Goal: Information Seeking & Learning: Learn about a topic

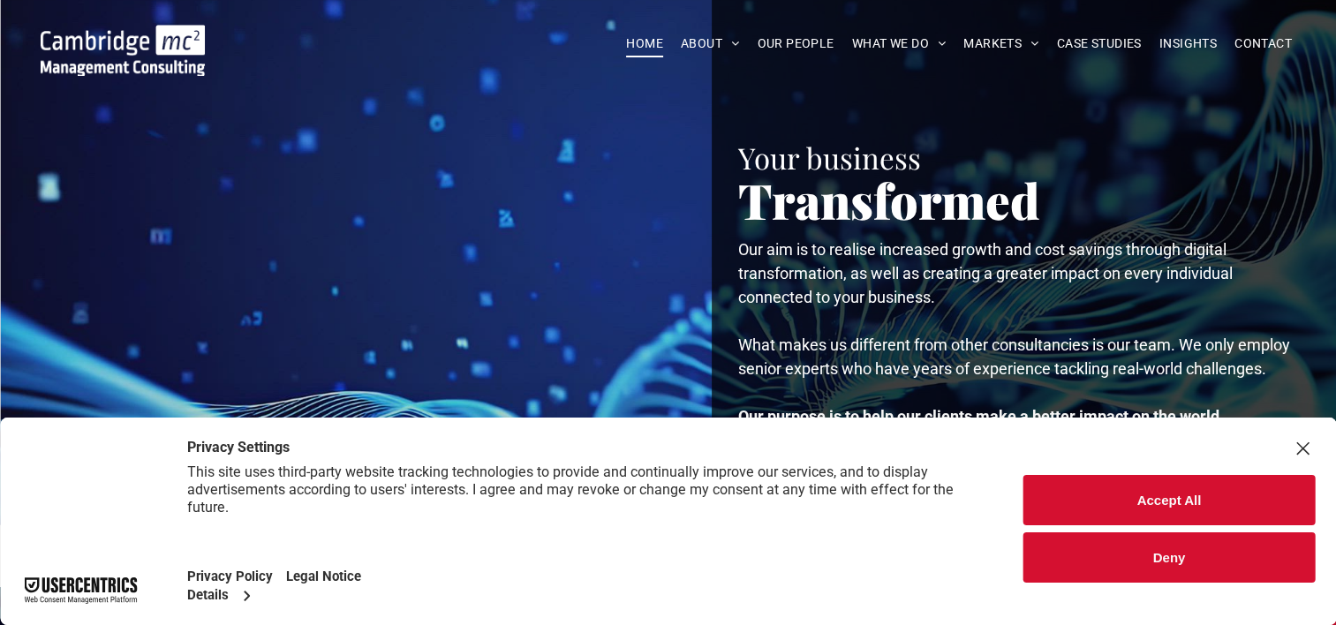
click at [1299, 452] on div "Close Layer" at bounding box center [1302, 448] width 25 height 25
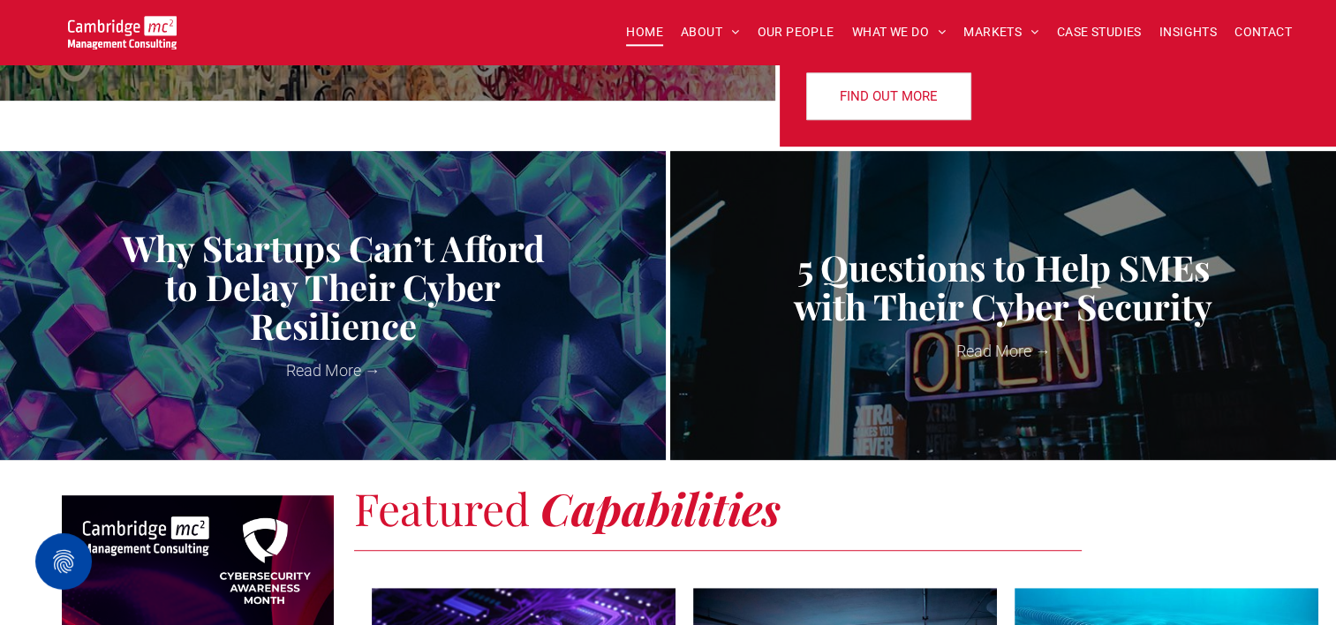
scroll to position [971, 0]
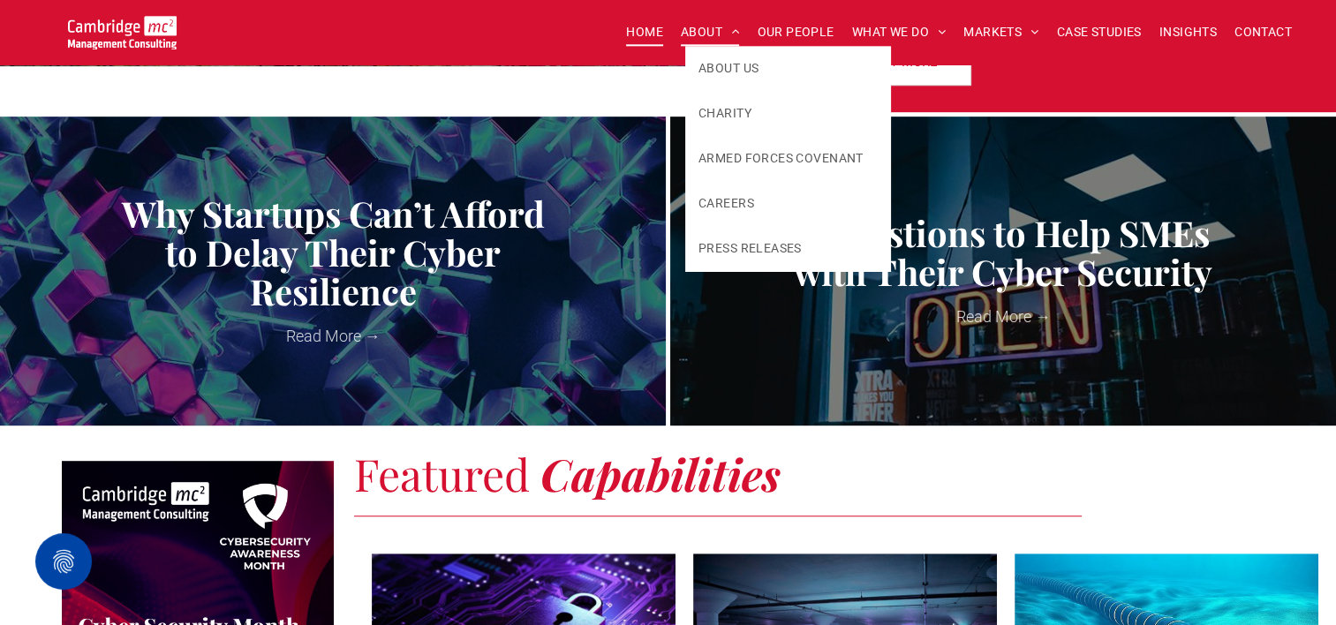
click at [704, 30] on span "ABOUT" at bounding box center [710, 32] width 59 height 27
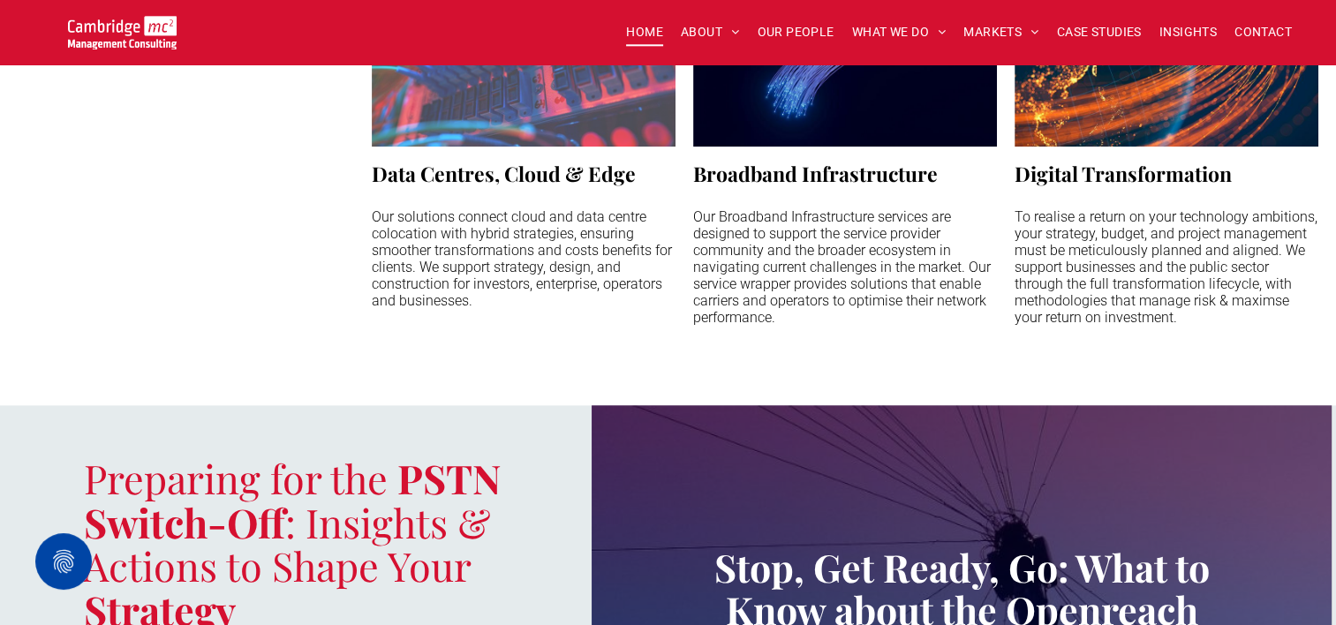
scroll to position [1942, 0]
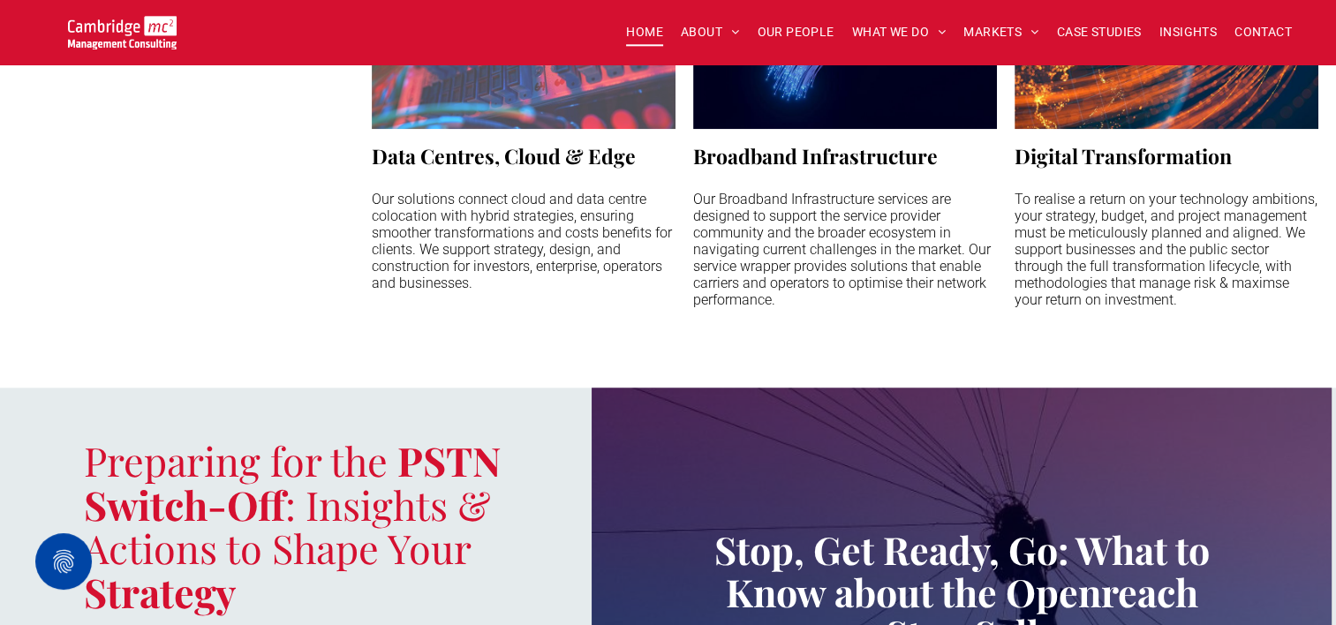
click at [522, 151] on h3 "Data Centres, Cloud & Edge" at bounding box center [504, 155] width 264 height 27
